Goal: Navigation & Orientation: Find specific page/section

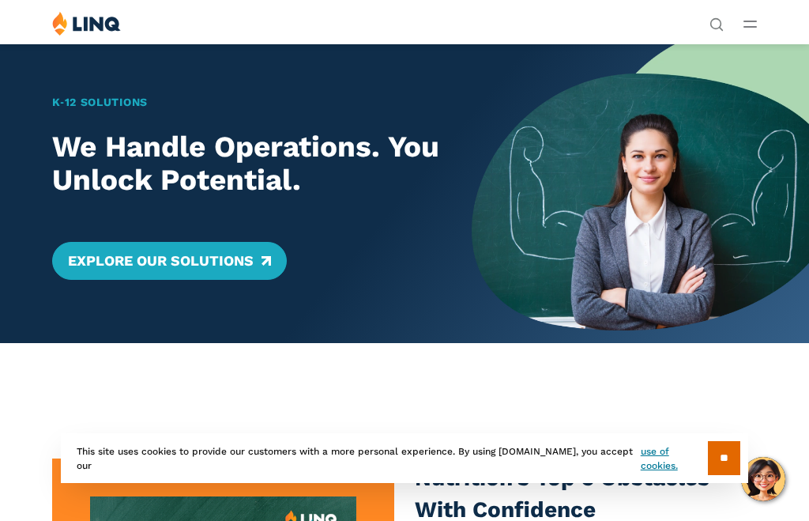
click at [750, 40] on div "Solutions Nutrition Overview NEW School Nutrition Suite School Nutrition State …" at bounding box center [404, 26] width 809 height 30
click at [750, 32] on button "Open Main Menu" at bounding box center [750, 23] width 13 height 17
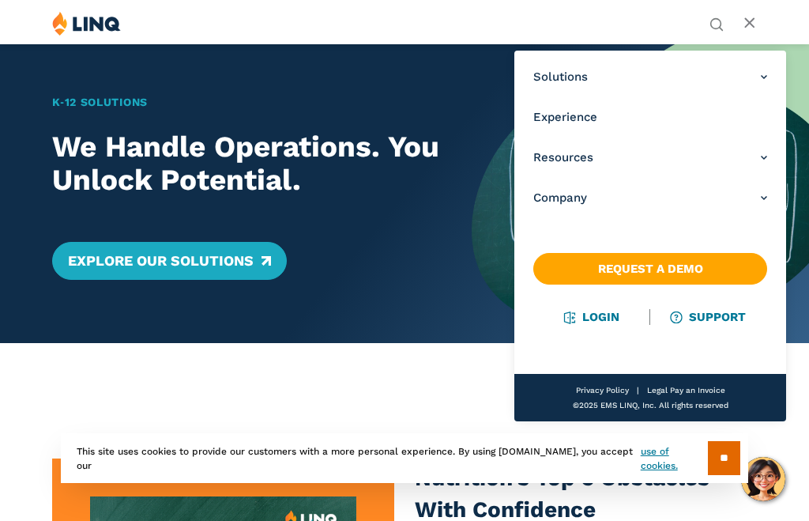
click at [604, 322] on link "Login" at bounding box center [592, 317] width 55 height 14
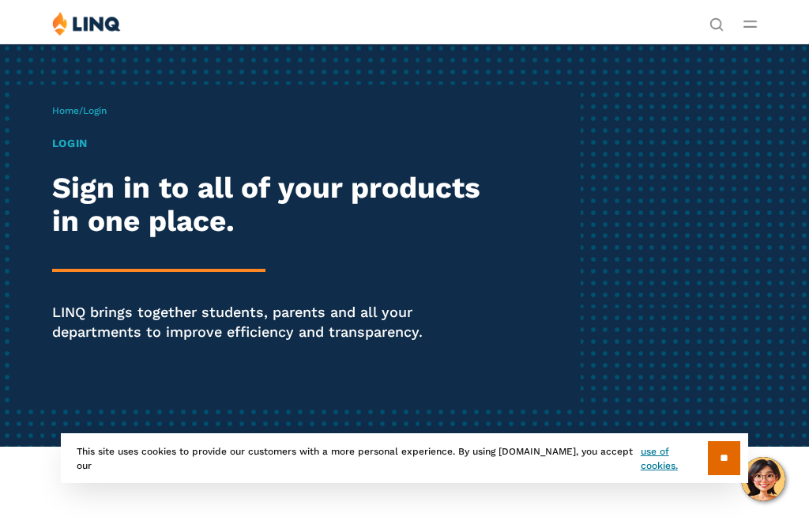
click at [76, 137] on h1 "Login" at bounding box center [274, 143] width 445 height 17
click at [73, 151] on h1 "Login" at bounding box center [274, 143] width 445 height 17
click at [729, 461] on input "**" at bounding box center [724, 458] width 32 height 34
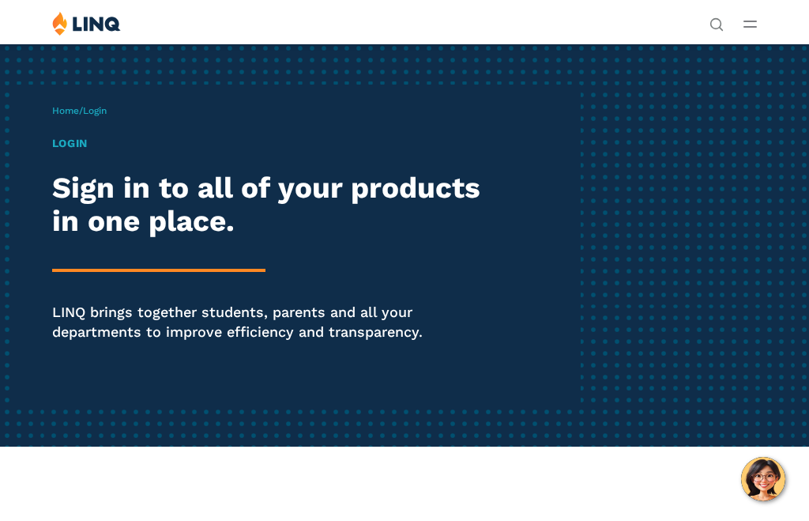
click at [75, 145] on h1 "Login" at bounding box center [274, 143] width 445 height 17
click at [73, 149] on h1 "Login" at bounding box center [274, 143] width 445 height 17
click at [107, 119] on div "Home / Login Login Sign in to all of your products in one place. LINQ brings to…" at bounding box center [316, 245] width 529 height 321
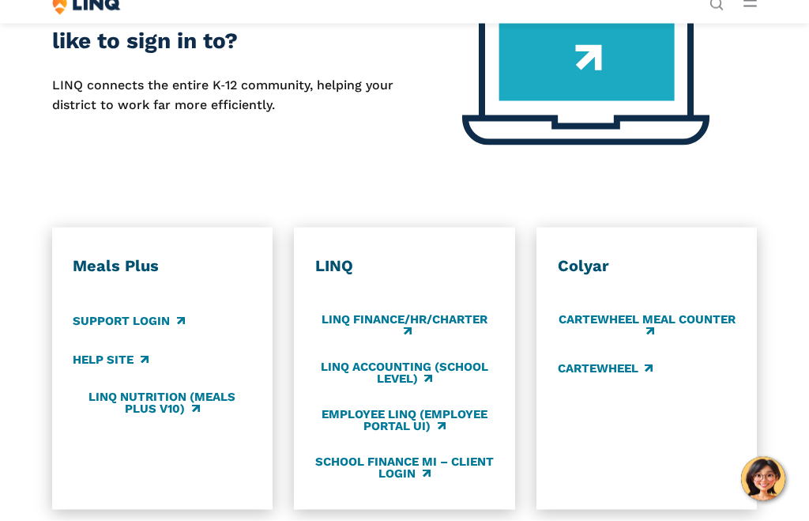
scroll to position [568, 0]
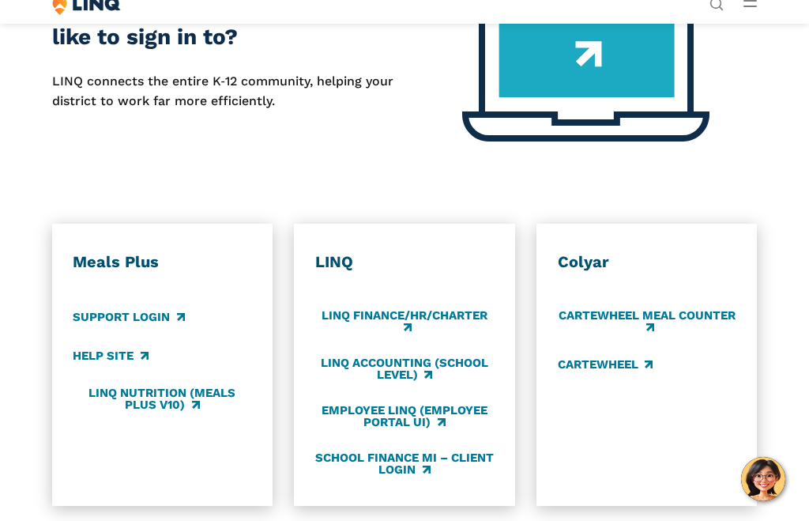
click at [183, 314] on link "Support Login" at bounding box center [128, 316] width 111 height 17
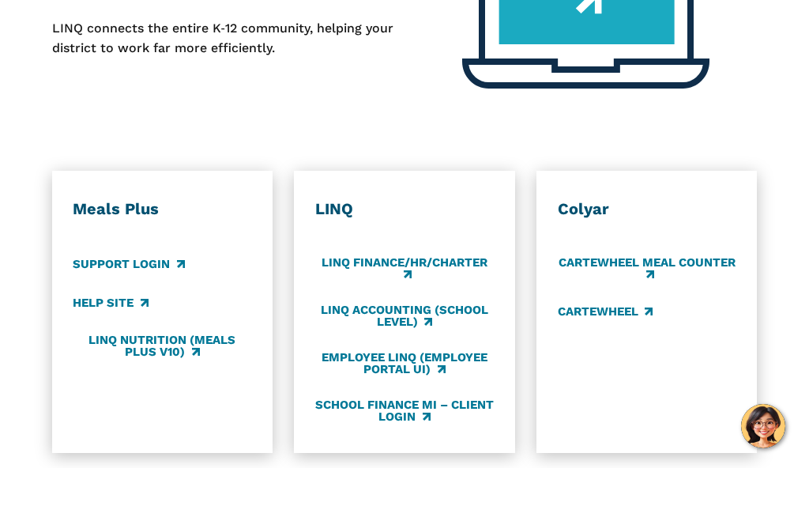
scroll to position [621, 0]
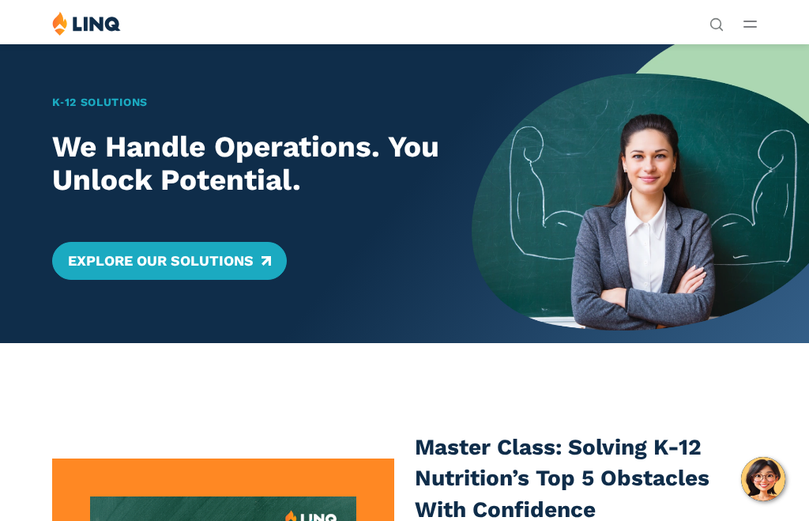
click at [766, 24] on div "Solutions Nutrition Overview NEW School Nutrition Suite School Nutrition State …" at bounding box center [404, 26] width 809 height 30
click at [756, 28] on button "Open Main Menu" at bounding box center [750, 23] width 13 height 17
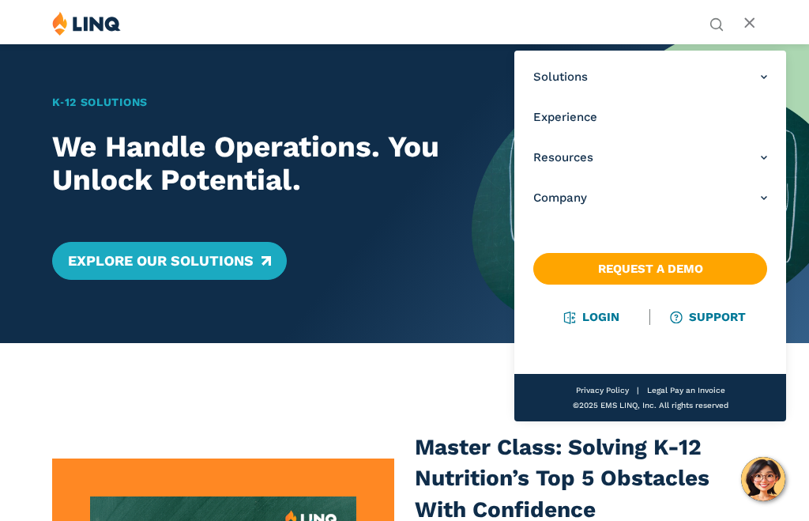
click at [610, 322] on link "Login" at bounding box center [592, 317] width 55 height 14
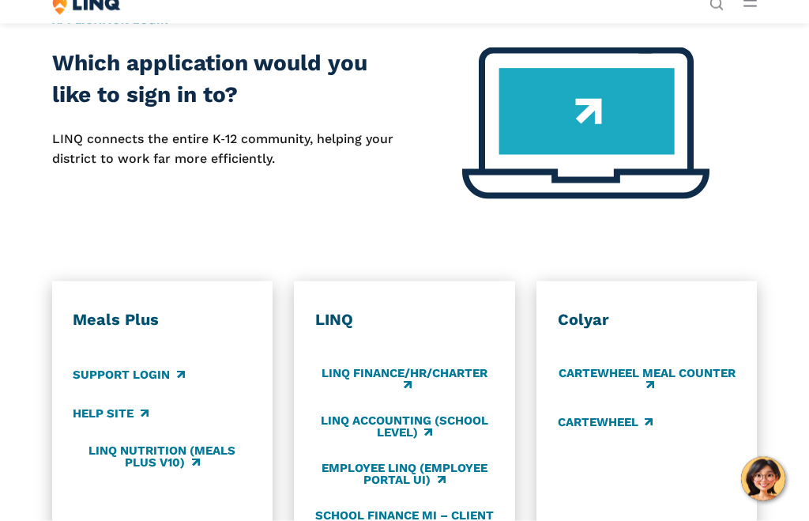
scroll to position [513, 0]
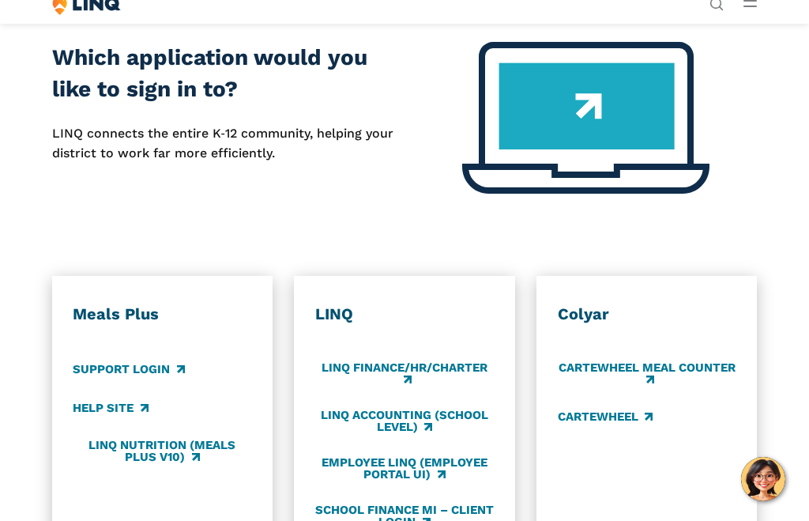
click at [168, 374] on link "Support Login" at bounding box center [128, 368] width 111 height 17
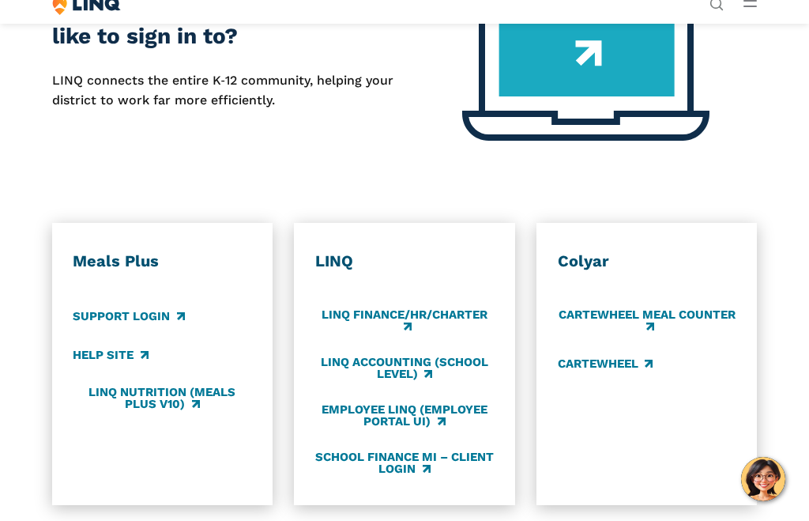
click at [382, 326] on link "LINQ Finance/HR/Charter" at bounding box center [404, 320] width 179 height 26
click at [190, 408] on link "LINQ Nutrition (Meals Plus v10)" at bounding box center [162, 398] width 179 height 26
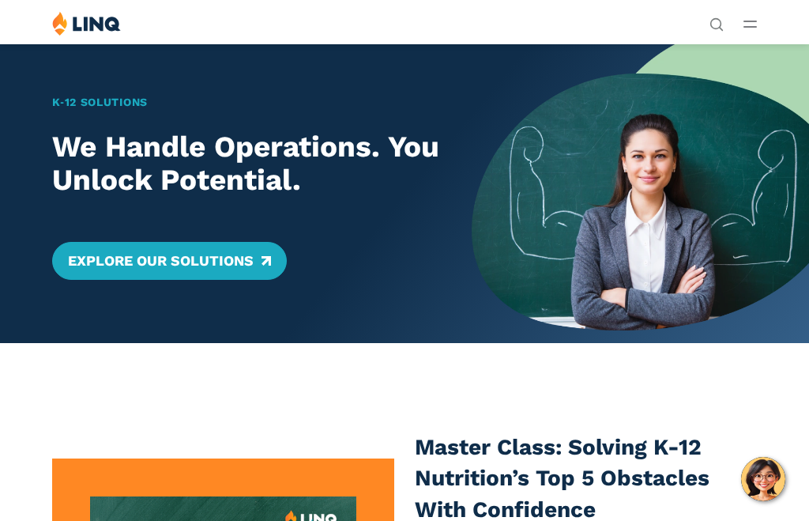
click at [766, 39] on div "Solutions Nutrition Overview NEW School Nutrition Suite School Nutrition State …" at bounding box center [404, 26] width 809 height 30
click at [753, 32] on button "Open Main Menu" at bounding box center [750, 23] width 13 height 17
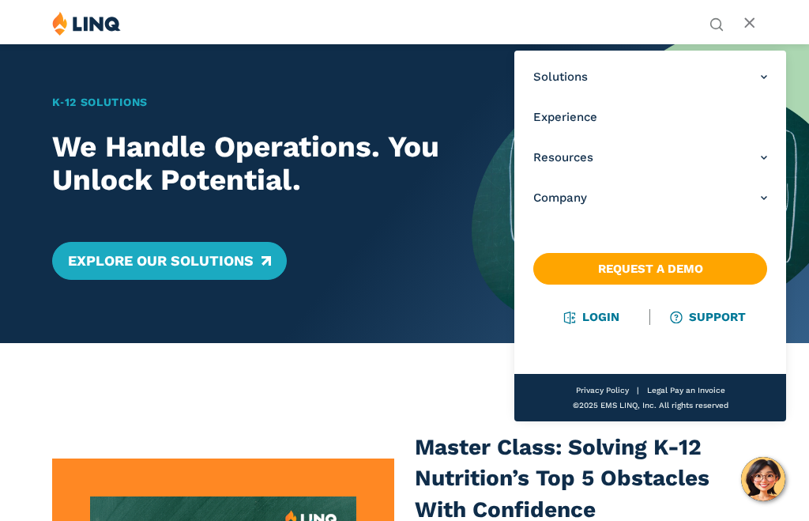
click at [609, 324] on link "Login" at bounding box center [592, 317] width 55 height 14
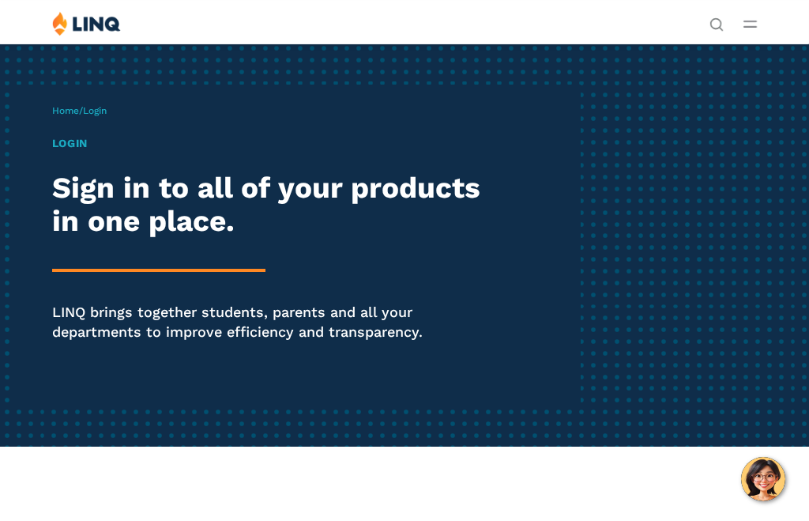
click at [70, 152] on div "Login Sign in to all of your products in one place. LINQ brings together studen…" at bounding box center [274, 260] width 445 height 251
click at [84, 152] on div "Login Sign in to all of your products in one place. LINQ brings together studen…" at bounding box center [274, 260] width 445 height 251
click at [107, 115] on span "Login" at bounding box center [95, 110] width 24 height 11
click at [70, 153] on div "Login Sign in to all of your products in one place. LINQ brings together studen…" at bounding box center [274, 260] width 445 height 251
click at [66, 153] on div "Login Sign in to all of your products in one place. LINQ brings together studen…" at bounding box center [274, 260] width 445 height 251
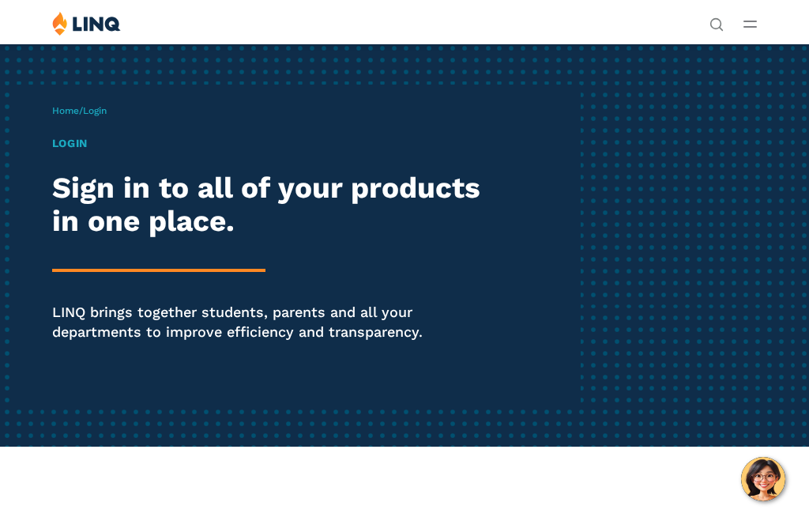
click at [66, 156] on div "Login Sign in to all of your products in one place. LINQ brings together studen…" at bounding box center [274, 260] width 445 height 251
click at [89, 113] on span "Login" at bounding box center [95, 110] width 24 height 11
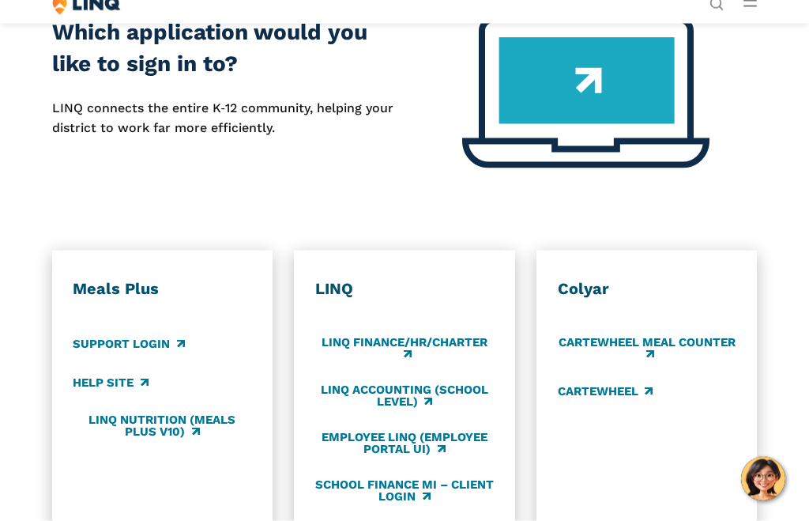
scroll to position [542, 0]
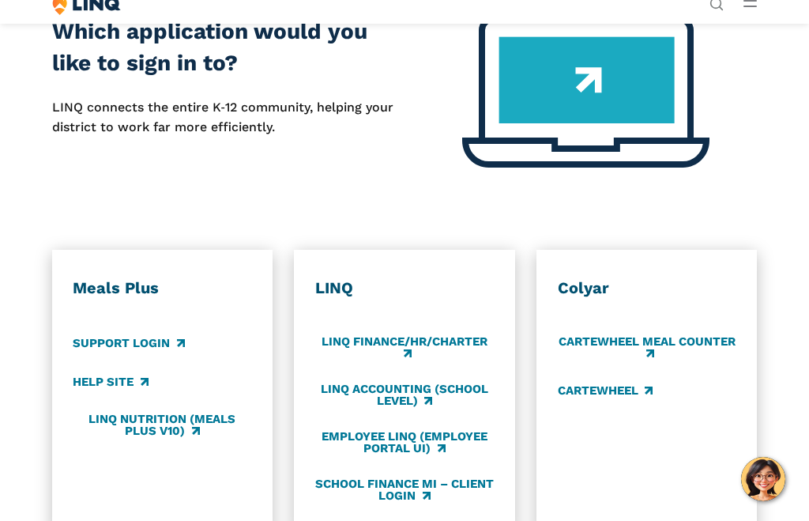
click at [126, 338] on link "Support Login" at bounding box center [128, 342] width 111 height 17
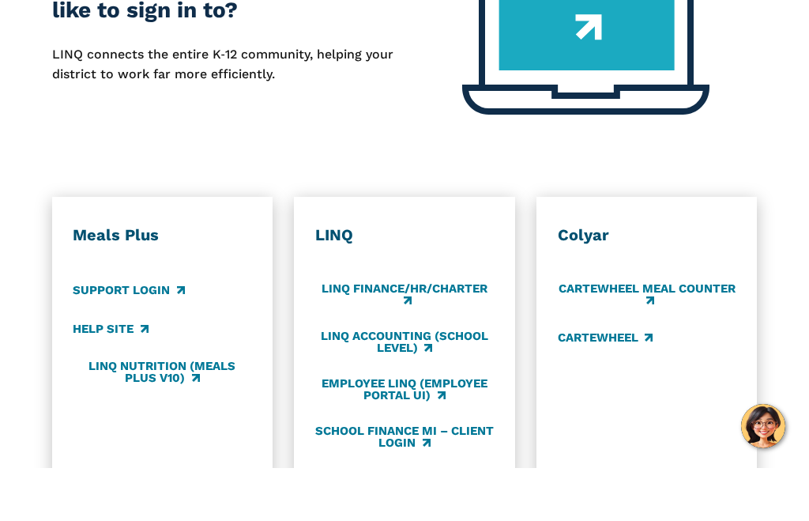
scroll to position [595, 0]
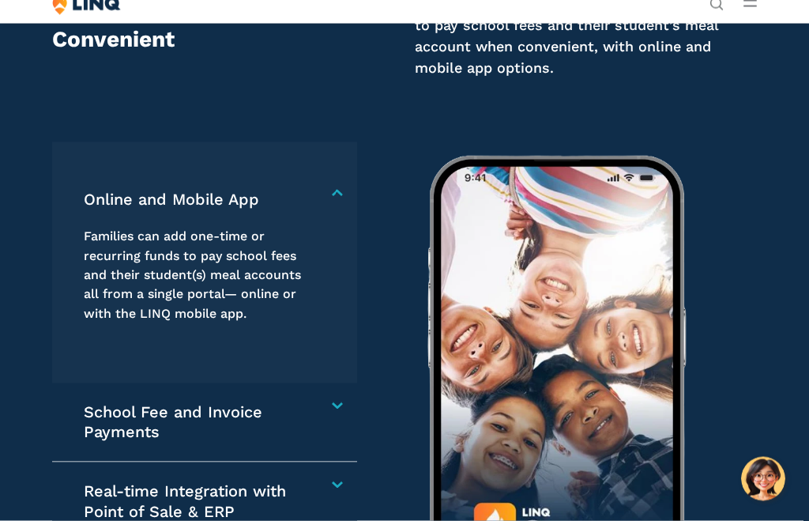
scroll to position [2194, 0]
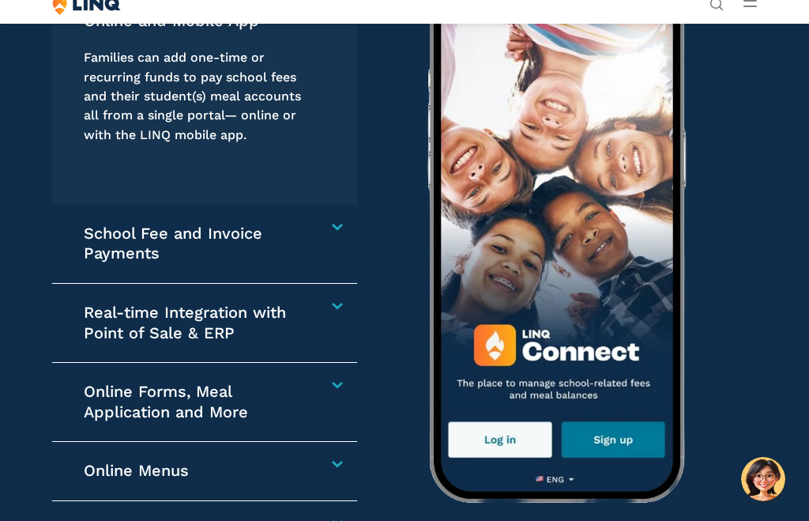
click at [416, 458] on img at bounding box center [555, 240] width 322 height 553
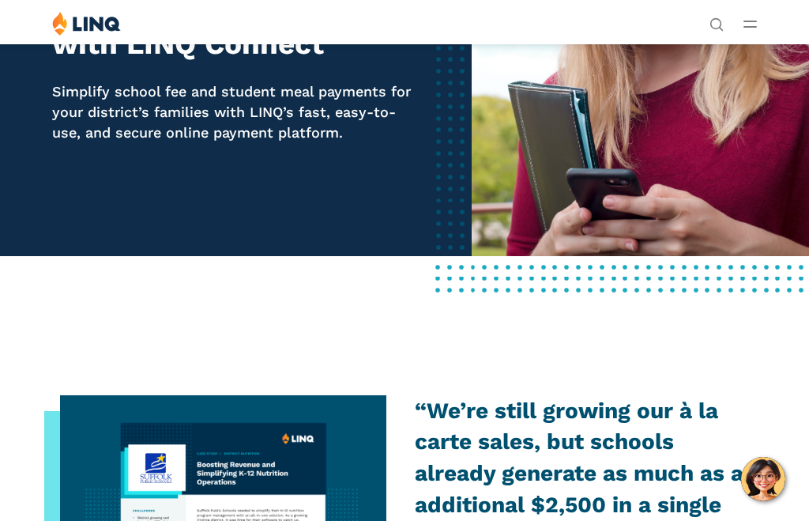
scroll to position [0, 0]
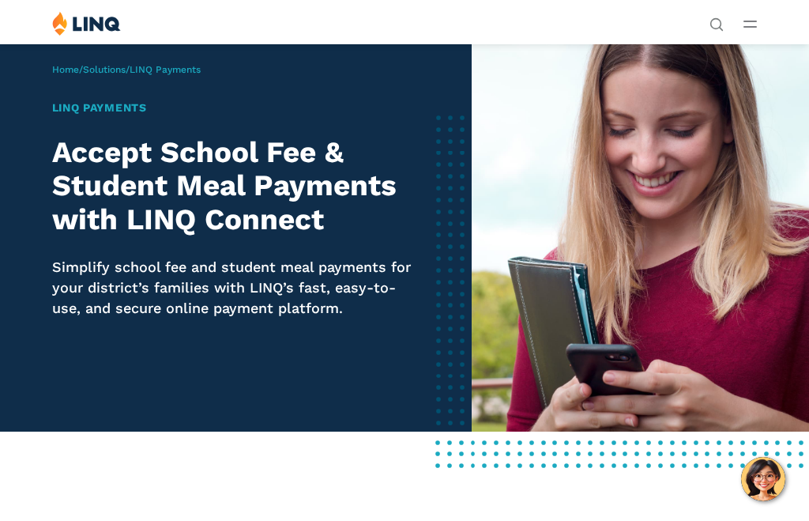
click at [753, 30] on button "Open Main Menu" at bounding box center [750, 23] width 13 height 17
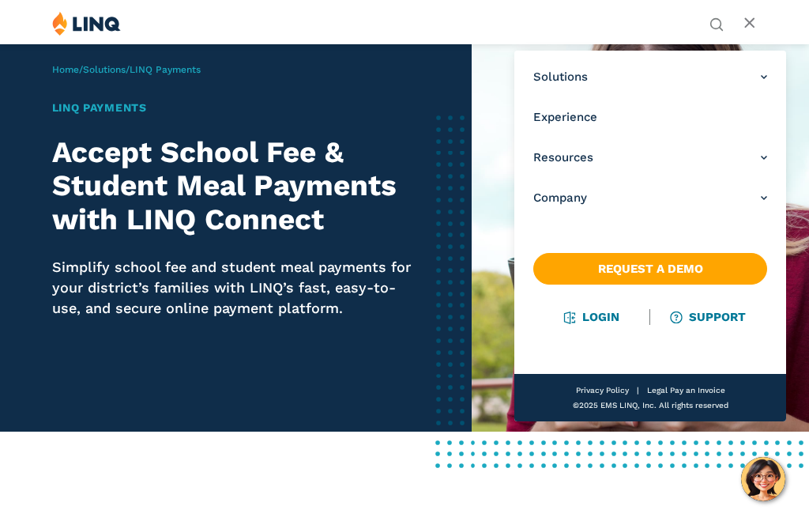
click at [591, 323] on link "Login" at bounding box center [592, 317] width 55 height 14
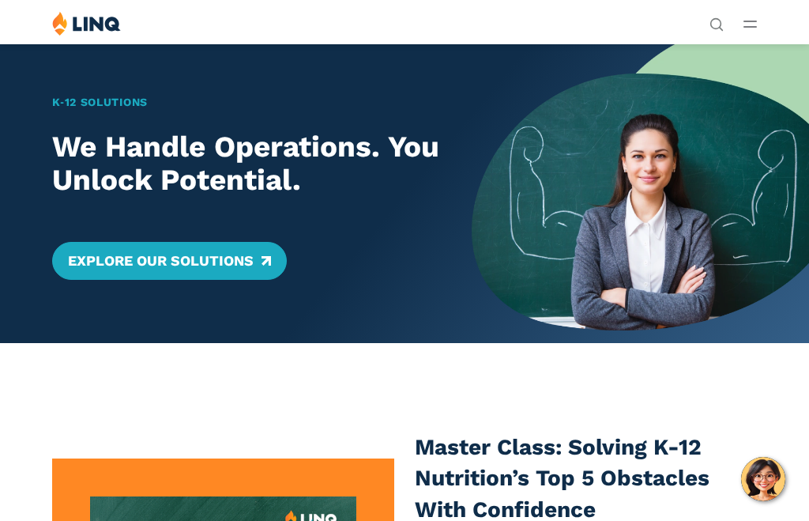
click at [745, 30] on button "Open Main Menu" at bounding box center [750, 23] width 13 height 17
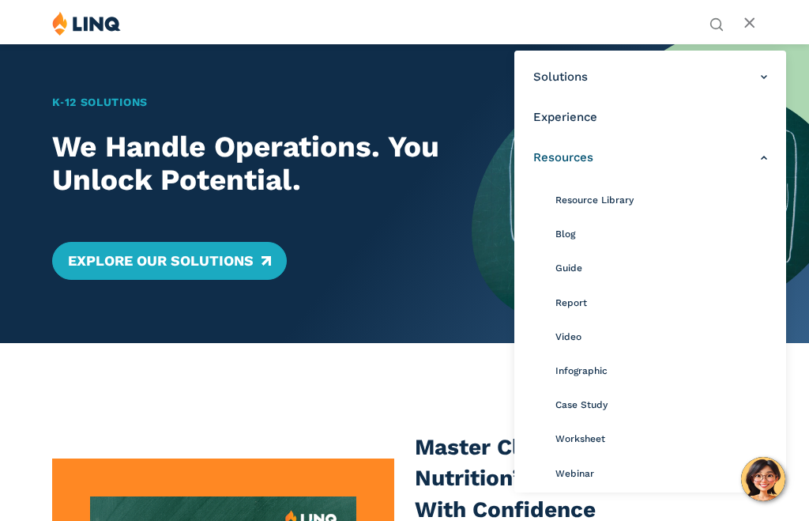
click at [446, 300] on div "K‑12 Solutions We Handle Operations. You Unlock Potential. Explore Our Solutions" at bounding box center [236, 192] width 472 height 299
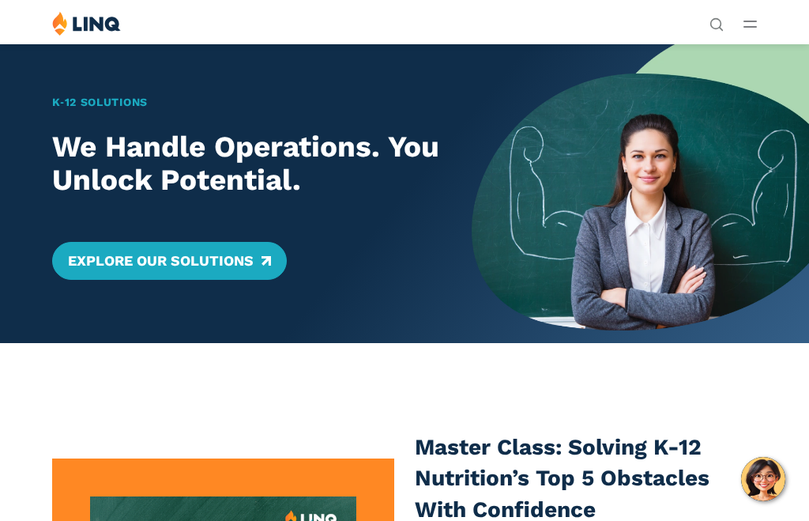
click at [748, 32] on button "Open Main Menu" at bounding box center [750, 23] width 13 height 17
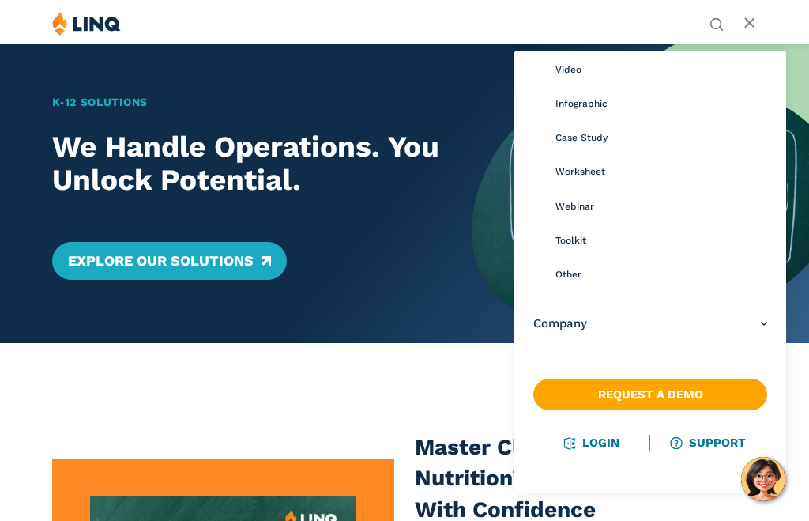
scroll to position [266, 0]
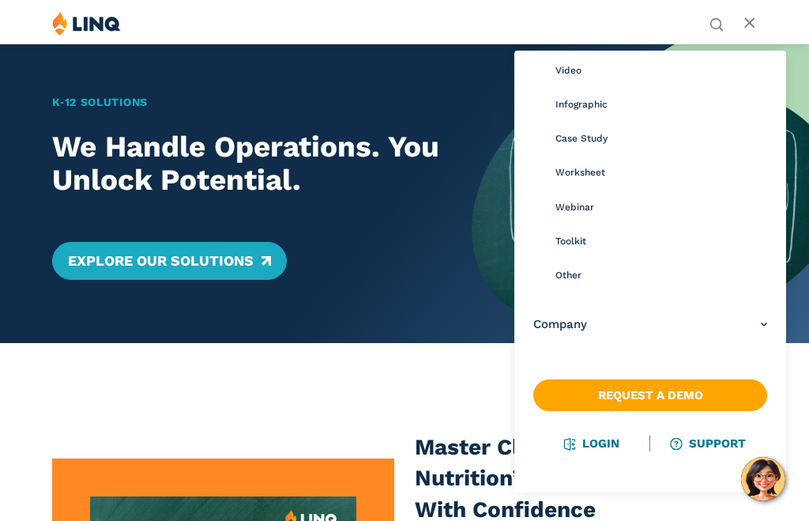
click at [612, 447] on link "Login" at bounding box center [592, 443] width 55 height 14
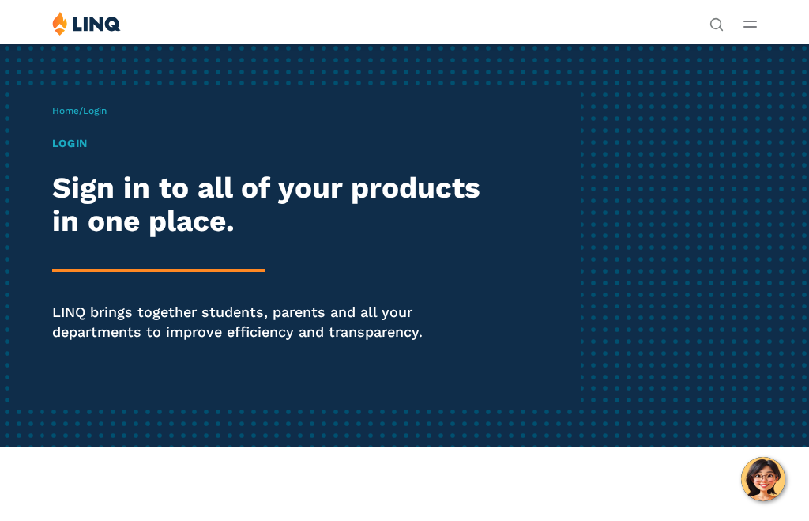
click at [87, 153] on div "Login Sign in to all of your products in one place. LINQ brings together studen…" at bounding box center [274, 260] width 445 height 251
click at [62, 141] on h1 "Login" at bounding box center [274, 143] width 445 height 17
click at [96, 108] on span "Login" at bounding box center [95, 110] width 24 height 11
click at [78, 155] on div "Login Sign in to all of your products in one place. LINQ brings together studen…" at bounding box center [274, 260] width 445 height 251
click at [82, 146] on h1 "Login" at bounding box center [274, 143] width 445 height 17
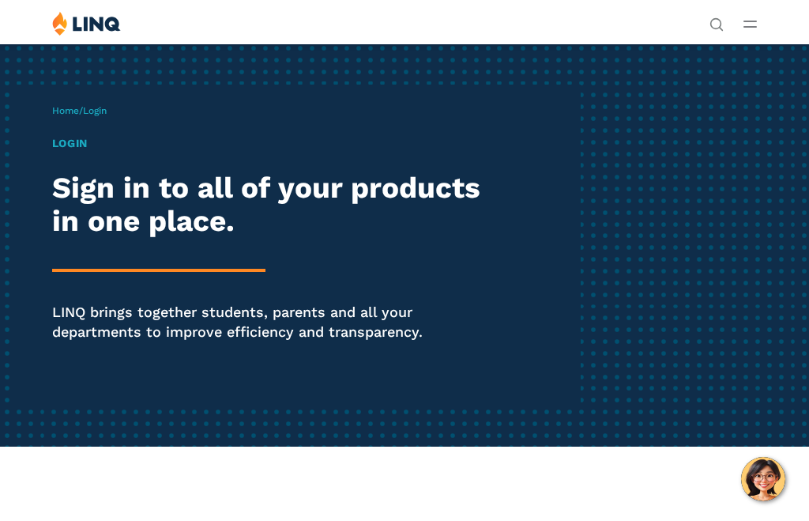
click at [93, 97] on div "Home / Login Login Sign in to all of your products in one place. LINQ brings to…" at bounding box center [316, 245] width 529 height 321
click at [69, 97] on div "Home / Login Login Sign in to all of your products in one place. LINQ brings to…" at bounding box center [316, 245] width 529 height 321
click at [83, 149] on h1 "Login" at bounding box center [274, 143] width 445 height 17
click at [108, 118] on div "Home / Login Login Sign in to all of your products in one place. LINQ brings to…" at bounding box center [316, 245] width 529 height 321
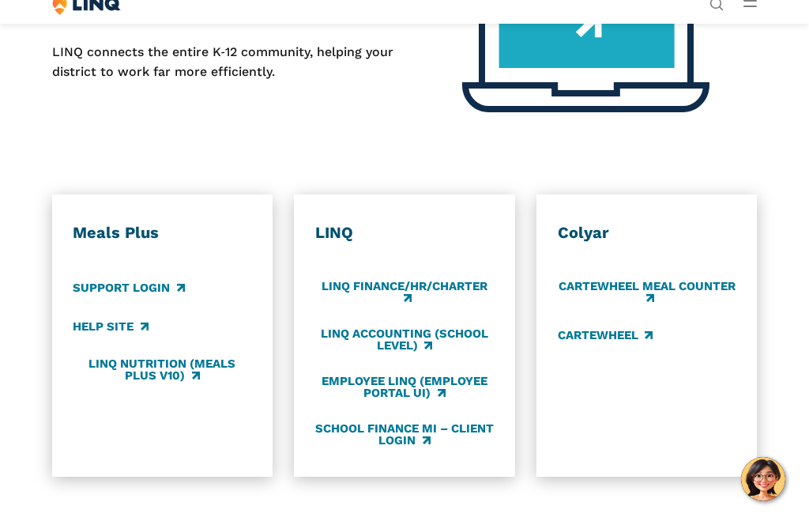
scroll to position [598, 0]
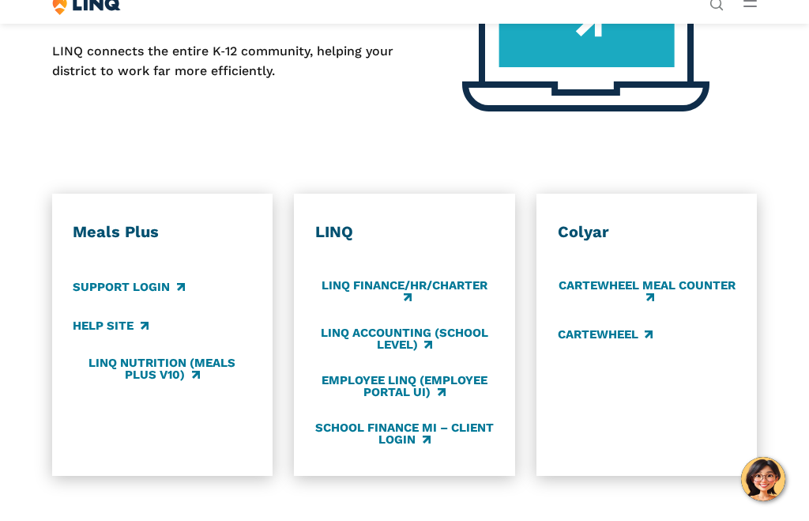
click at [195, 292] on div "Support Login" at bounding box center [162, 286] width 179 height 17
click at [159, 289] on link "Support Login" at bounding box center [128, 286] width 111 height 17
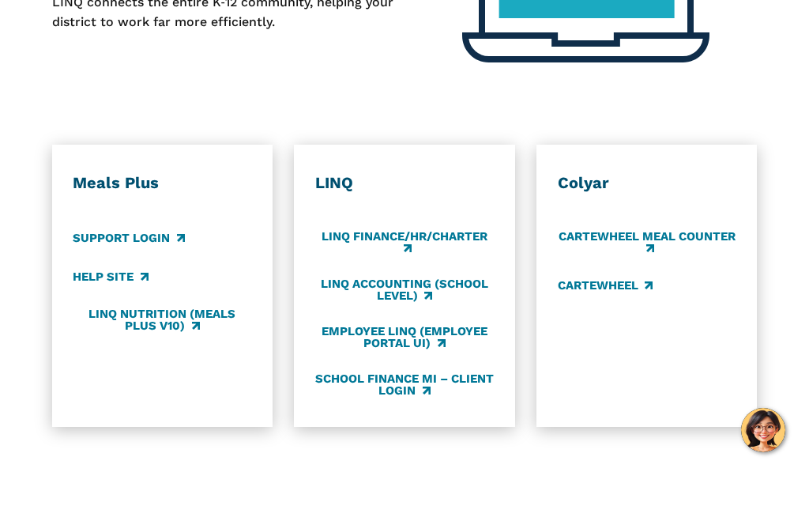
scroll to position [651, 0]
